Goal: Information Seeking & Learning: Learn about a topic

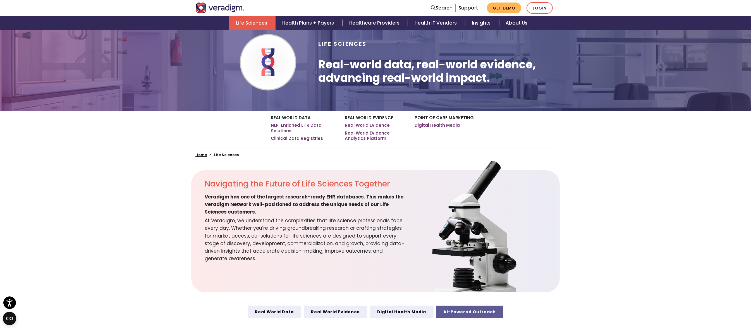
scroll to position [149, 0]
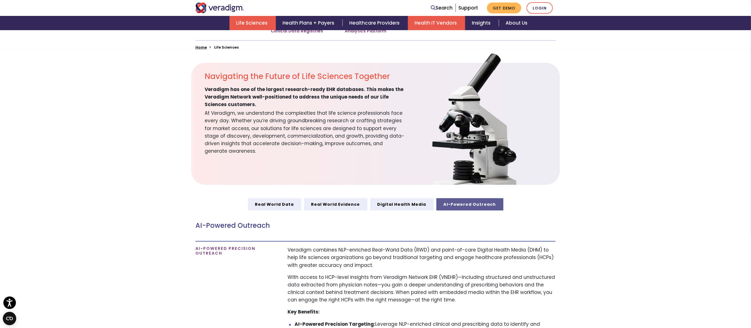
click at [443, 20] on link "Health IT Vendors" at bounding box center [436, 23] width 57 height 14
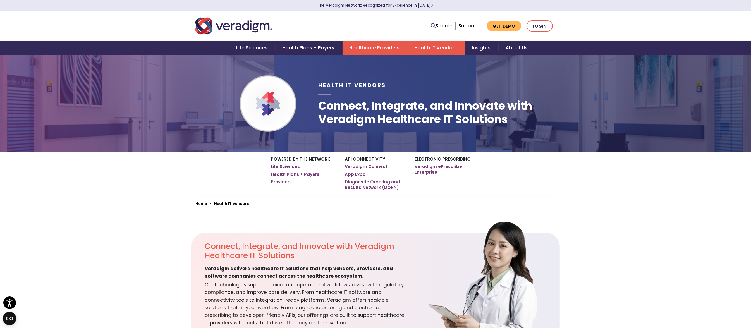
click at [362, 47] on link "Healthcare Providers" at bounding box center [375, 48] width 65 height 14
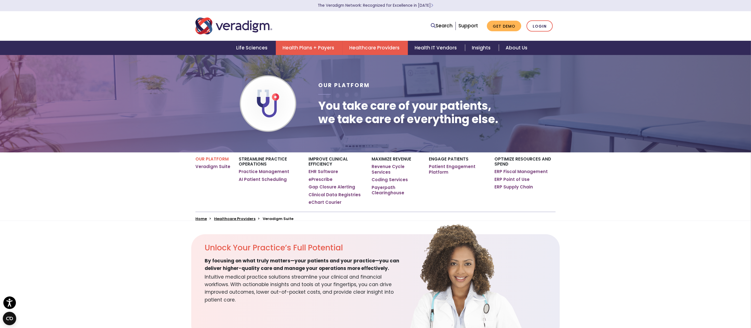
click at [318, 47] on link "Health Plans + Payers" at bounding box center [309, 48] width 67 height 14
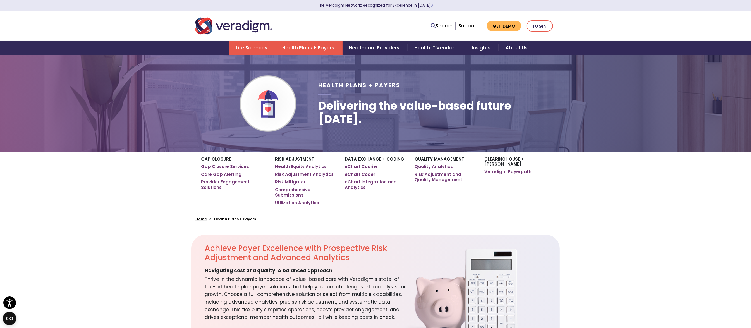
click at [254, 43] on link "Life Sciences" at bounding box center [252, 48] width 46 height 14
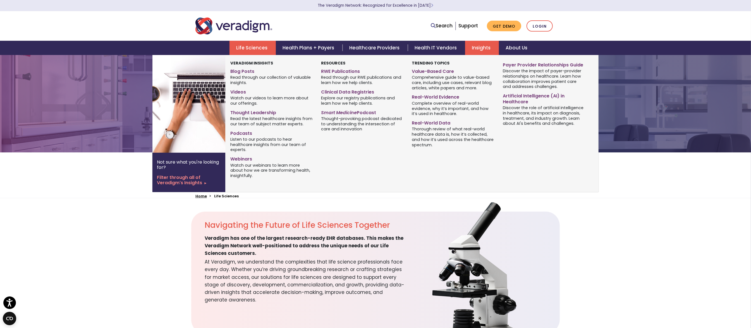
click at [478, 45] on link "Insights" at bounding box center [482, 48] width 34 height 14
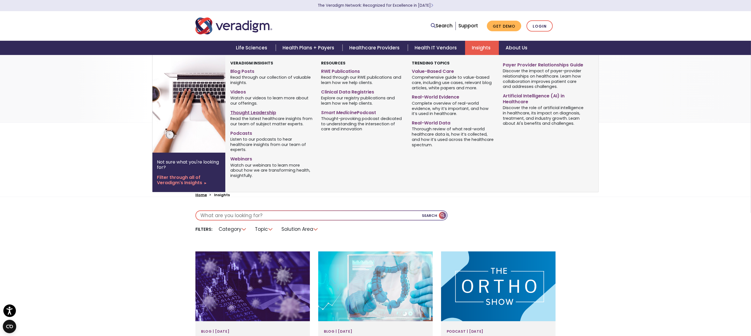
click at [241, 115] on link "Thought Leadership" at bounding box center [271, 112] width 82 height 8
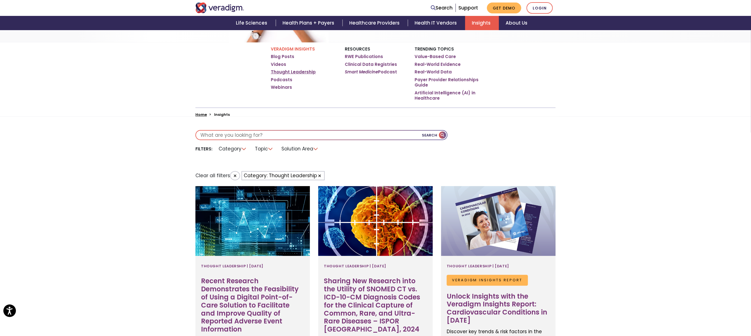
scroll to position [37, 0]
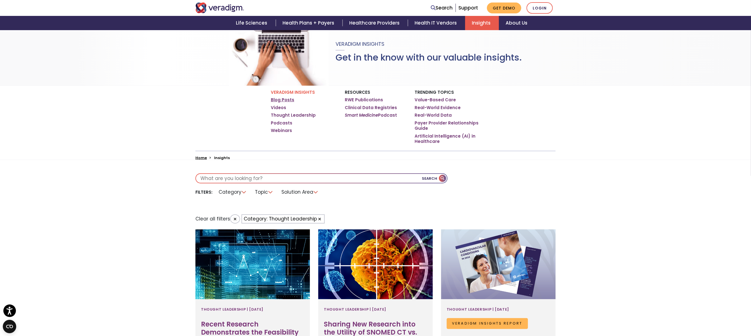
click at [286, 98] on link "Blog Posts" at bounding box center [282, 100] width 23 height 6
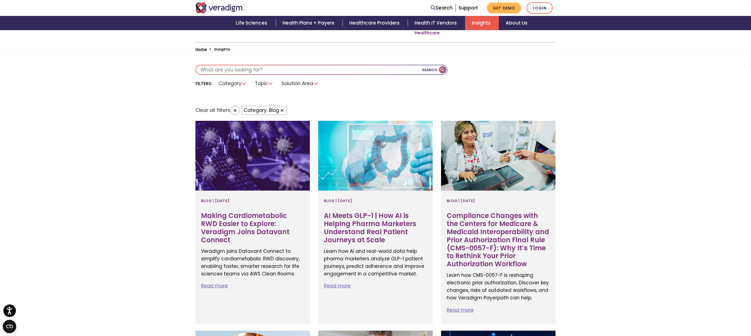
scroll to position [149, 0]
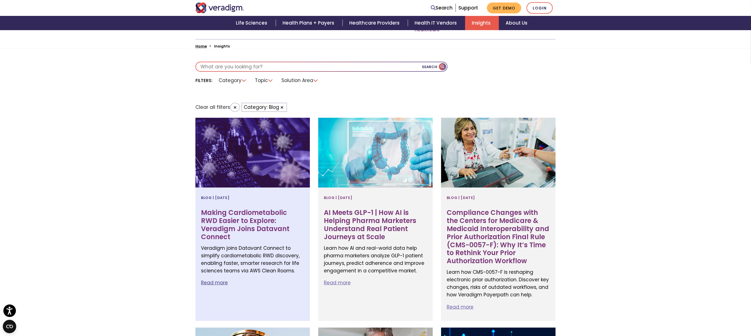
click at [255, 202] on div "Blog | 23 September 2025 Making Cardiometabolic RWD Easier to Explore: Veradigm…" at bounding box center [252, 254] width 114 height 133
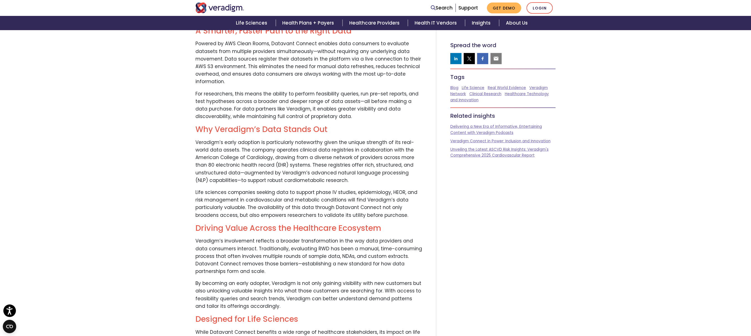
scroll to position [521, 0]
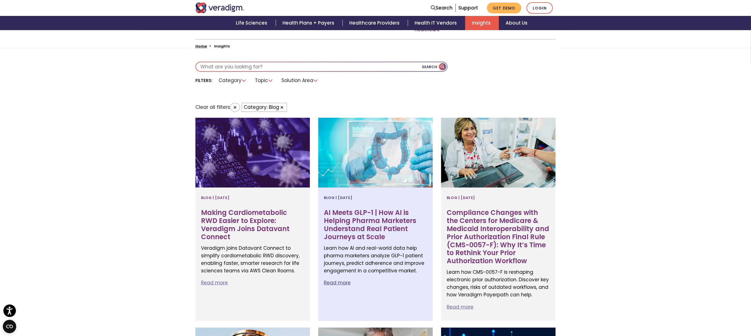
click at [357, 214] on h3 "AI Meets GLP-1 | How AI is Helping Pharma Marketers Understand Real Patient Jou…" at bounding box center [375, 225] width 103 height 32
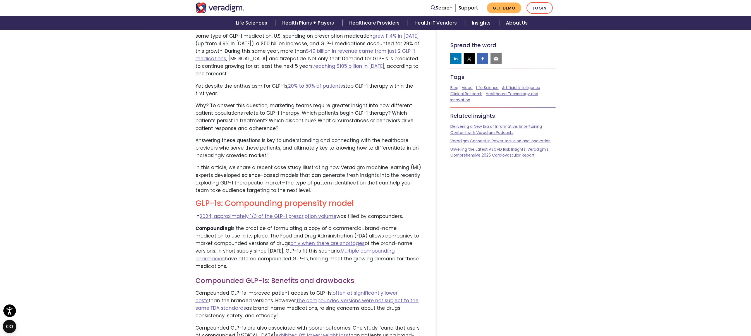
scroll to position [335, 0]
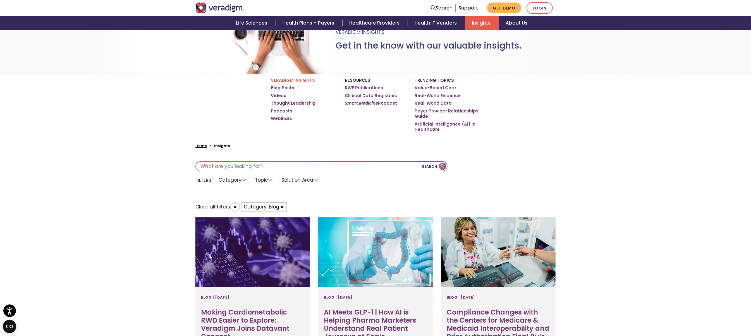
scroll to position [37, 0]
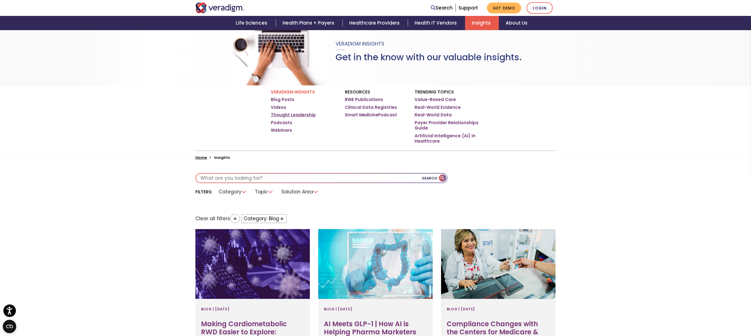
click at [302, 113] on link "Thought Leadership" at bounding box center [293, 115] width 45 height 6
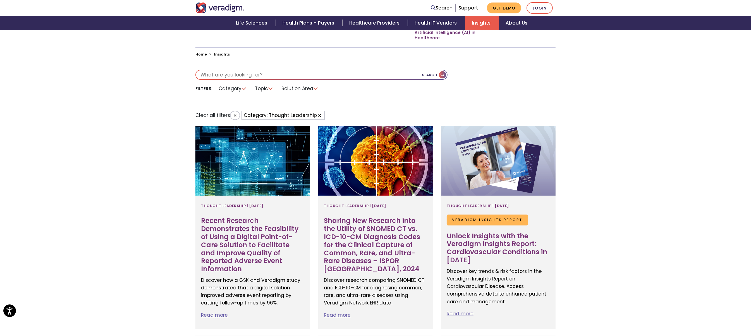
scroll to position [186, 0]
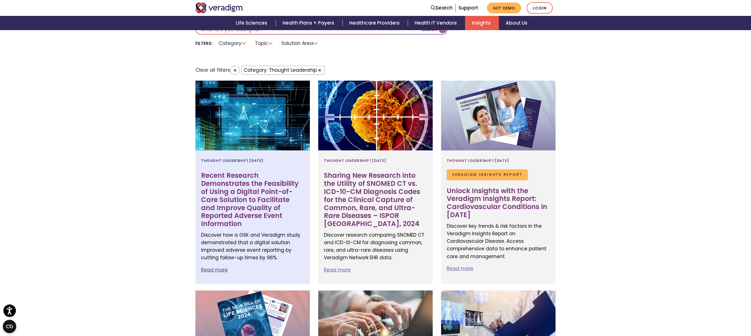
click at [249, 177] on h3 "Recent Research Demonstrates the Feasibility of Using a Digital Point-of-Care S…" at bounding box center [252, 200] width 103 height 56
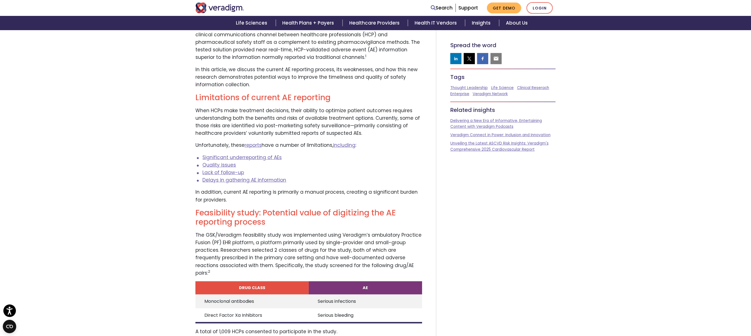
scroll to position [335, 0]
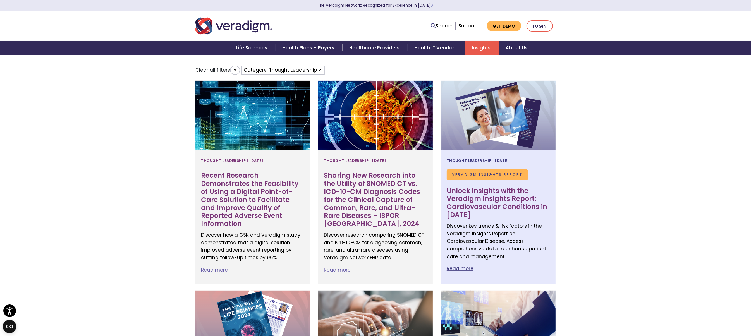
click at [487, 198] on h3 "Unlock Insights with the Veradigm Insights Report: Cardiovascular Conditions in…" at bounding box center [498, 203] width 103 height 32
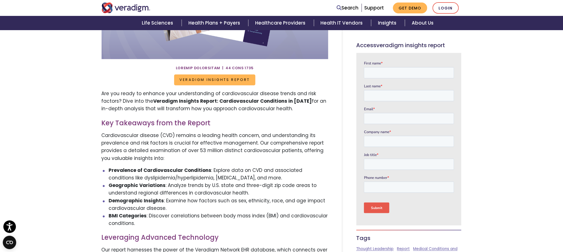
scroll to position [158, 0]
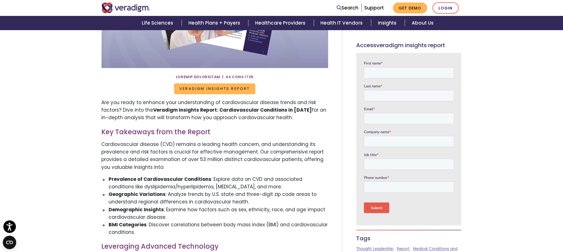
click at [202, 89] on span "Veradigm Insights Report" at bounding box center [214, 88] width 81 height 11
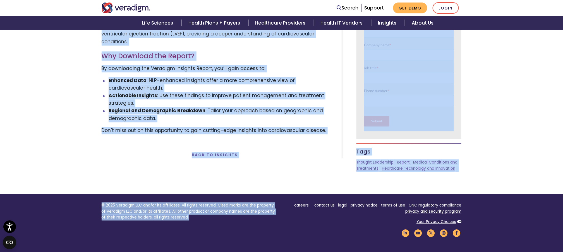
scroll to position [491, 0]
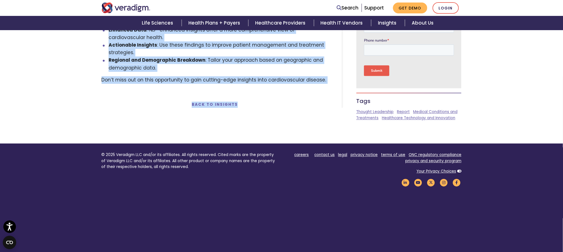
drag, startPoint x: 95, startPoint y: 103, endPoint x: 330, endPoint y: 89, distance: 235.2
copy div "Are you ready to enhance your understanding of cardiovascular disease trends an…"
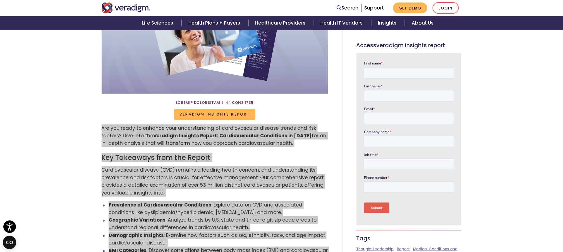
scroll to position [128, 0]
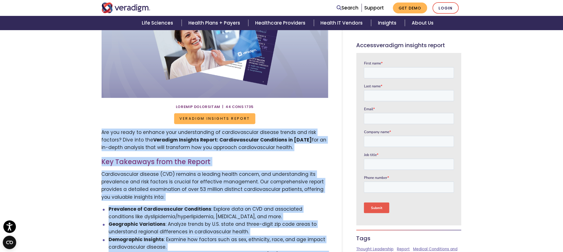
click at [255, 147] on p "Are you ready to enhance your understanding of cardiovascular disease trends an…" at bounding box center [215, 140] width 227 height 23
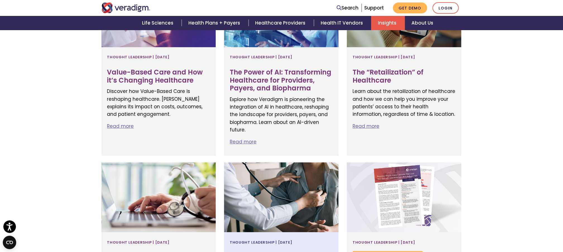
scroll to position [812, 0]
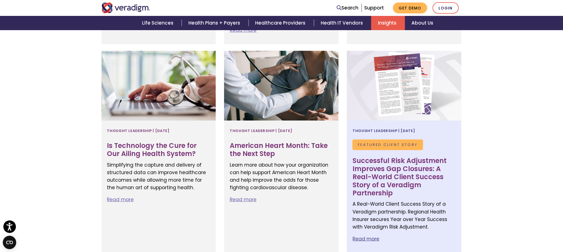
click at [376, 162] on h3 "Successful Risk Adjustment Improves Gap Closures: A Real-World Client Success S…" at bounding box center [404, 177] width 103 height 40
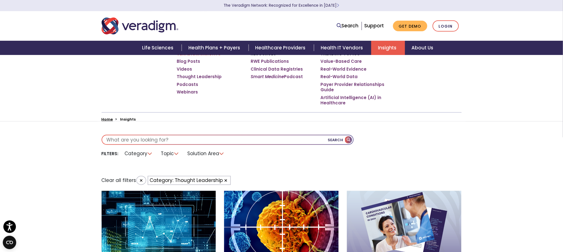
scroll to position [140, 0]
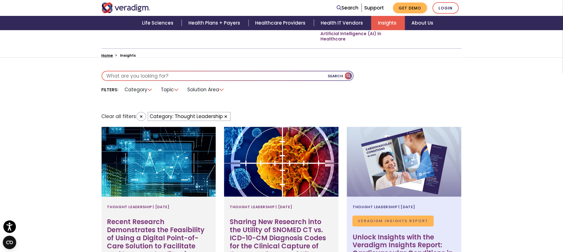
click at [402, 219] on span "Veradigm Insights Report" at bounding box center [393, 221] width 81 height 11
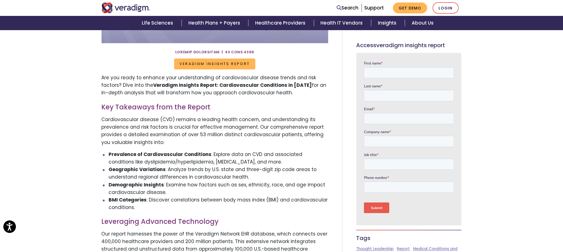
scroll to position [195, 0]
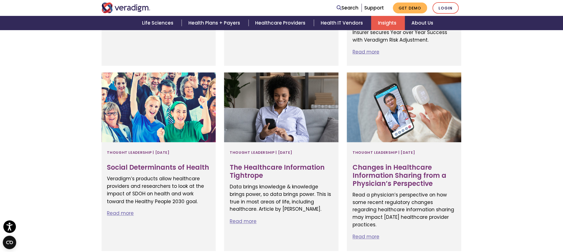
scroll to position [1092, 0]
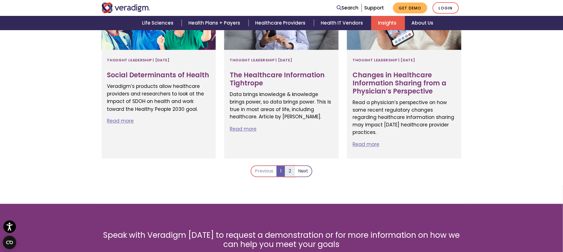
click at [290, 166] on link "2" at bounding box center [290, 171] width 10 height 11
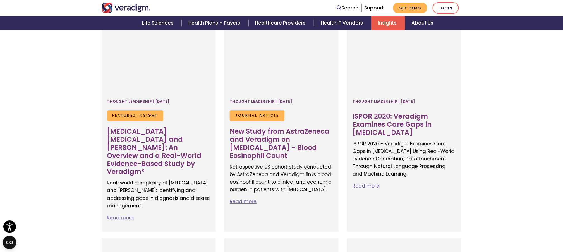
scroll to position [617, 0]
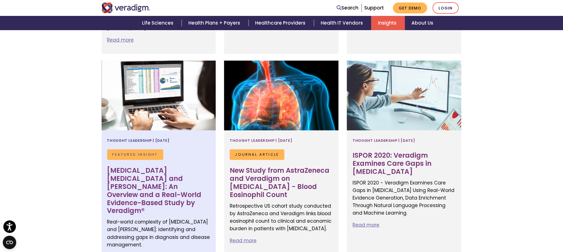
click at [152, 149] on span "Featured Insight" at bounding box center [135, 154] width 56 height 11
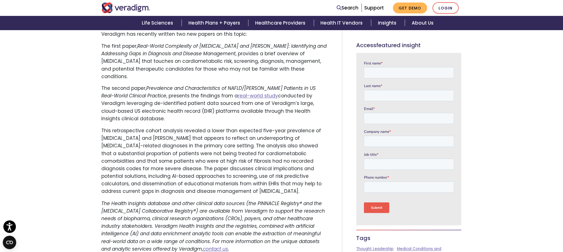
scroll to position [307, 0]
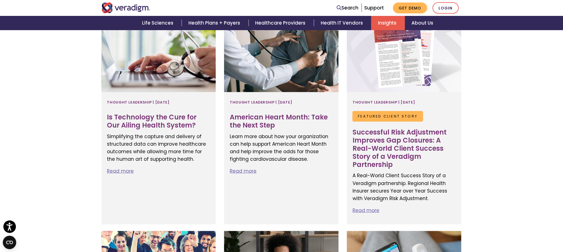
scroll to position [837, 0]
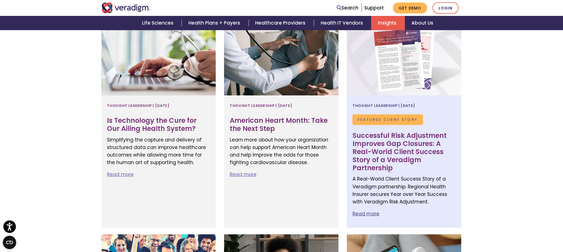
click at [363, 114] on span "Featured Client Story" at bounding box center [388, 119] width 70 height 11
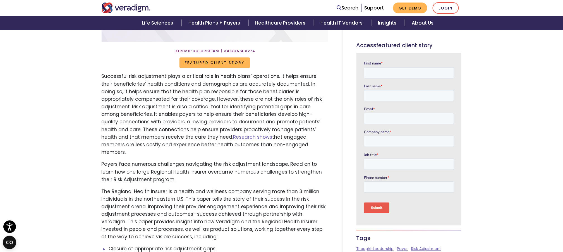
scroll to position [195, 0]
